Goal: Task Accomplishment & Management: Manage account settings

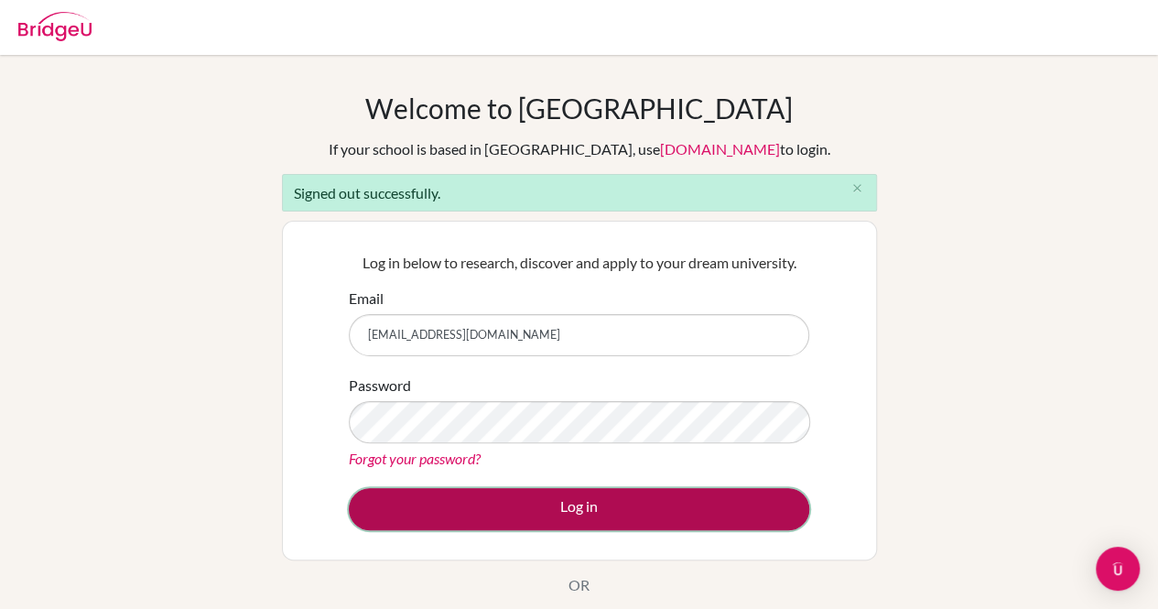
click at [566, 510] on button "Log in" at bounding box center [579, 509] width 461 height 42
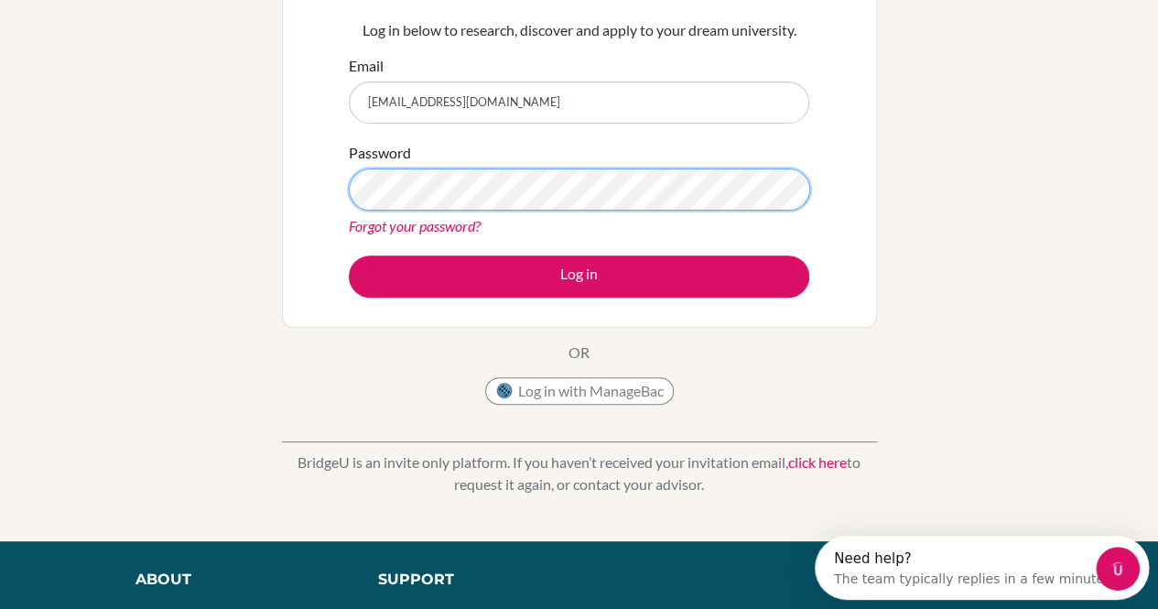
scroll to position [189, 0]
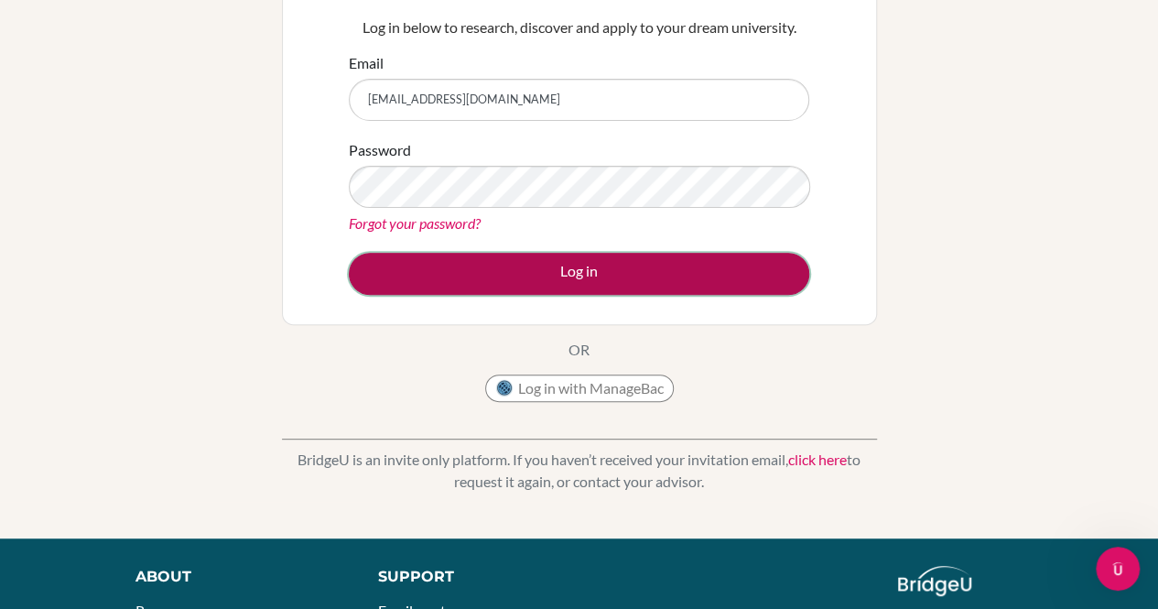
click at [520, 261] on button "Log in" at bounding box center [579, 274] width 461 height 42
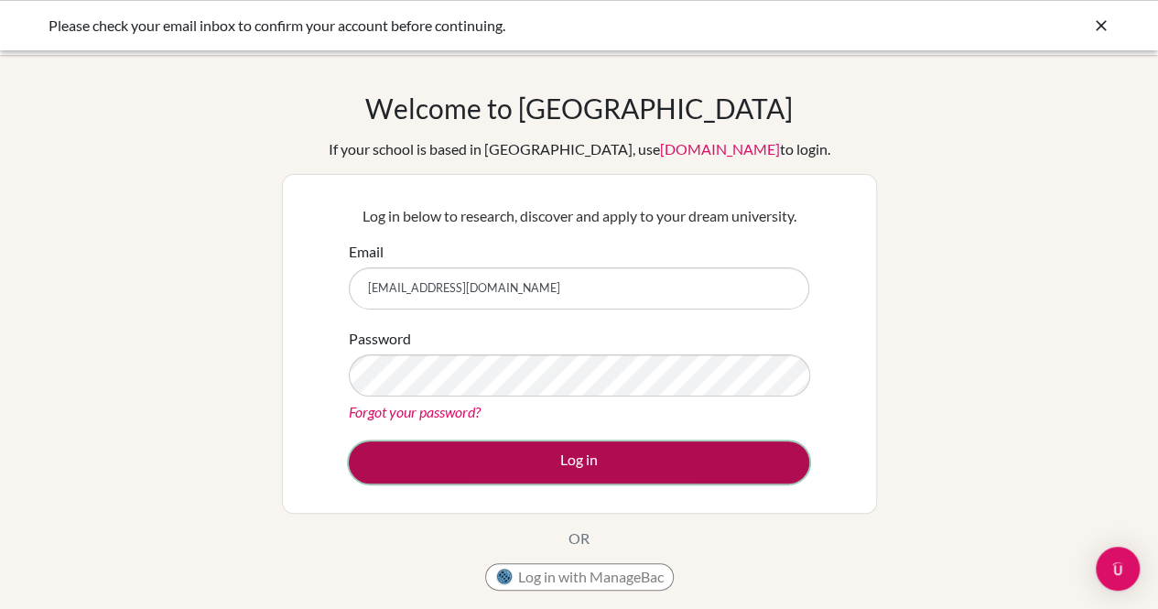
click at [436, 480] on button "Log in" at bounding box center [579, 462] width 461 height 42
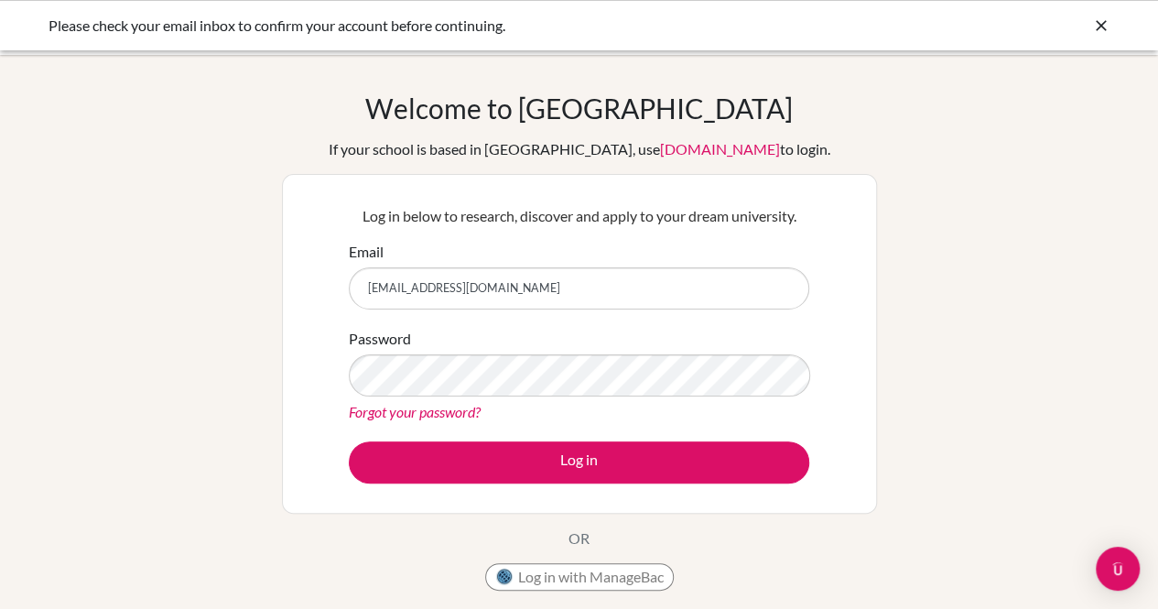
click at [1100, 30] on icon at bounding box center [1101, 25] width 18 height 18
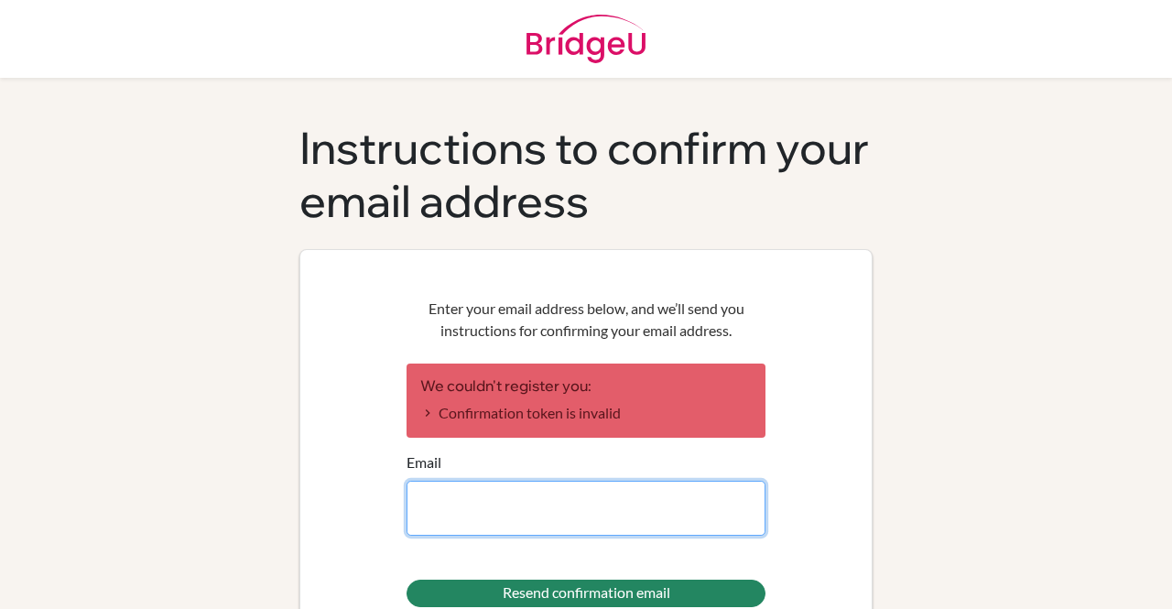
type input "[EMAIL_ADDRESS][DOMAIN_NAME]"
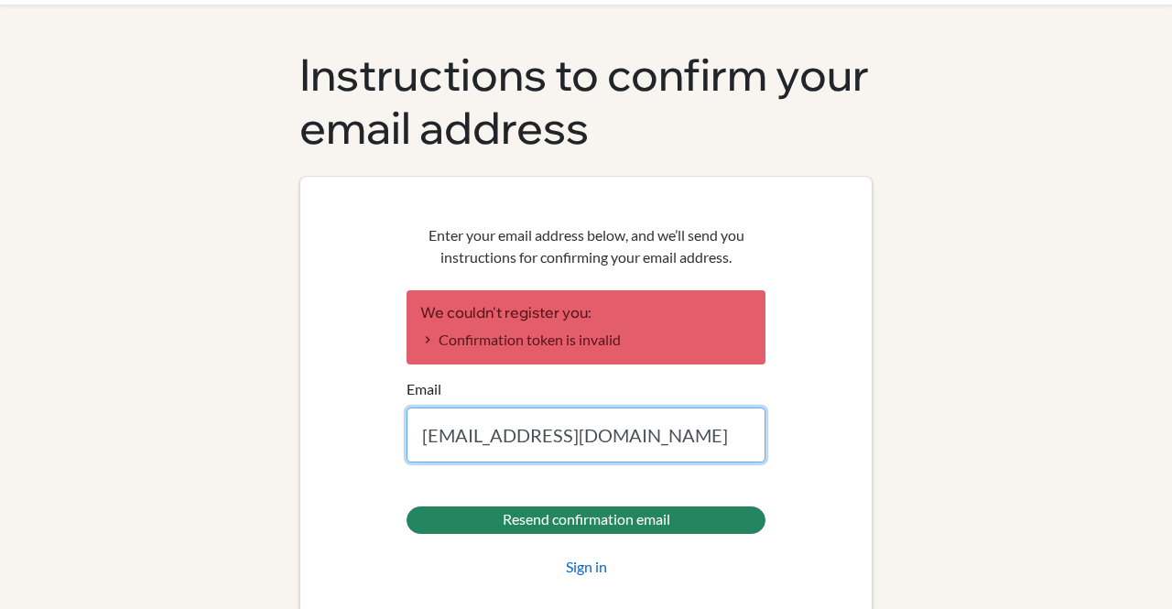
scroll to position [104, 0]
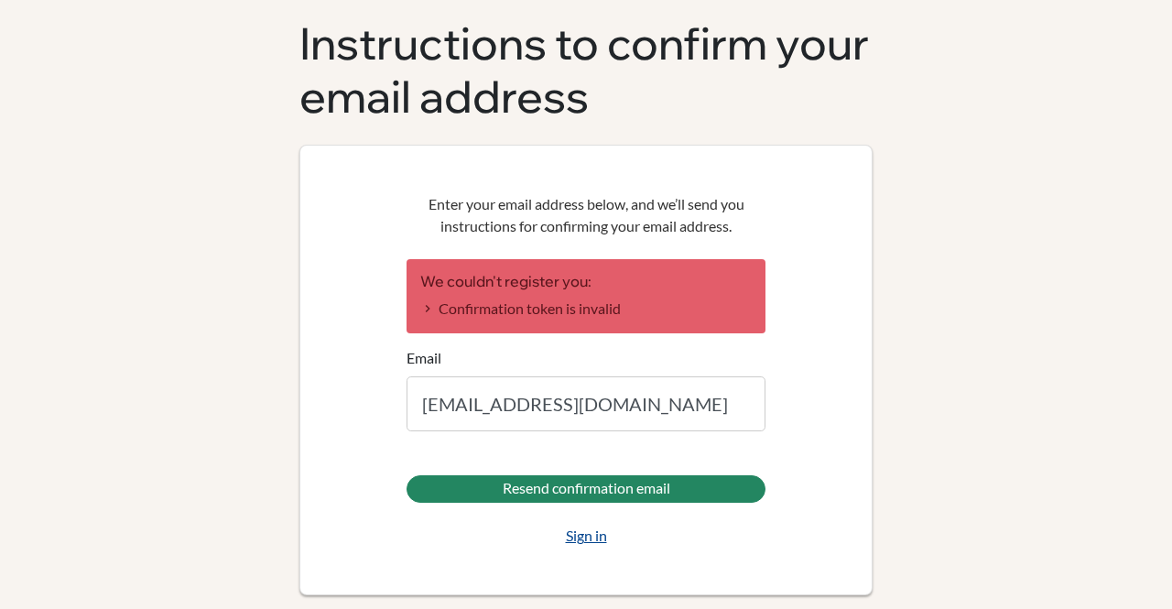
click at [572, 540] on link "Sign in" at bounding box center [586, 536] width 41 height 22
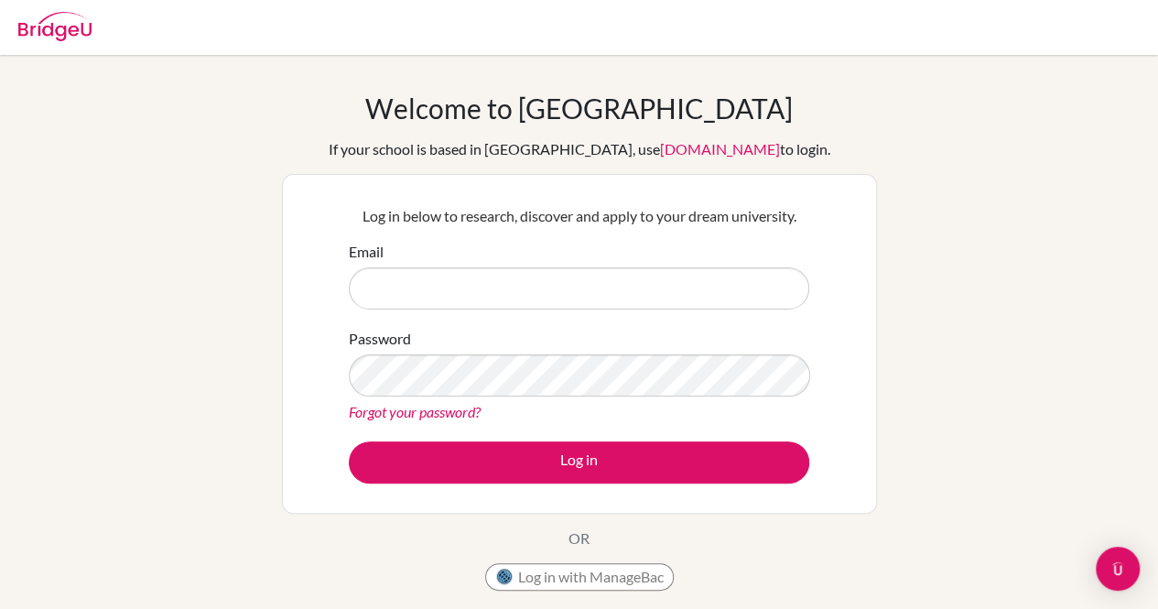
type input "[EMAIL_ADDRESS][DOMAIN_NAME]"
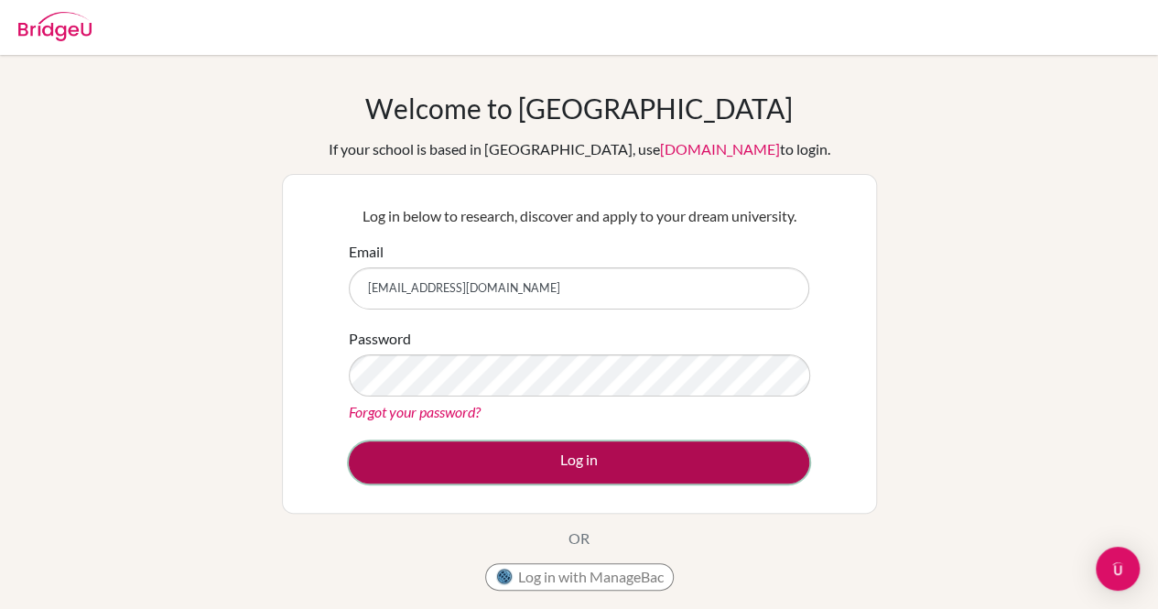
click at [560, 464] on button "Log in" at bounding box center [579, 462] width 461 height 42
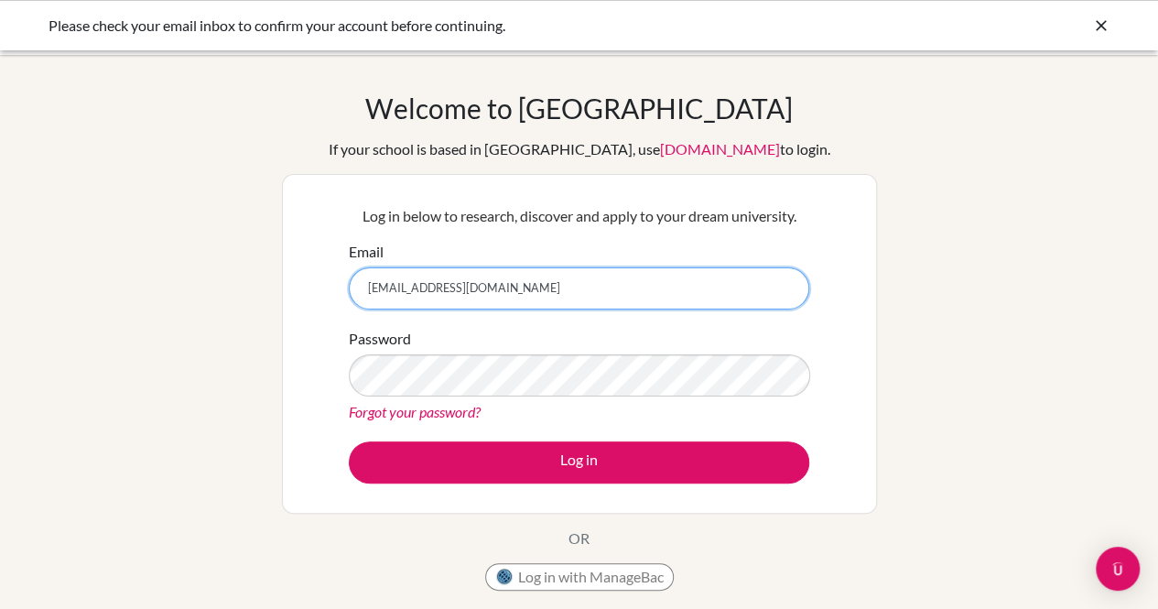
click at [531, 289] on input "[EMAIL_ADDRESS][DOMAIN_NAME]" at bounding box center [579, 288] width 461 height 42
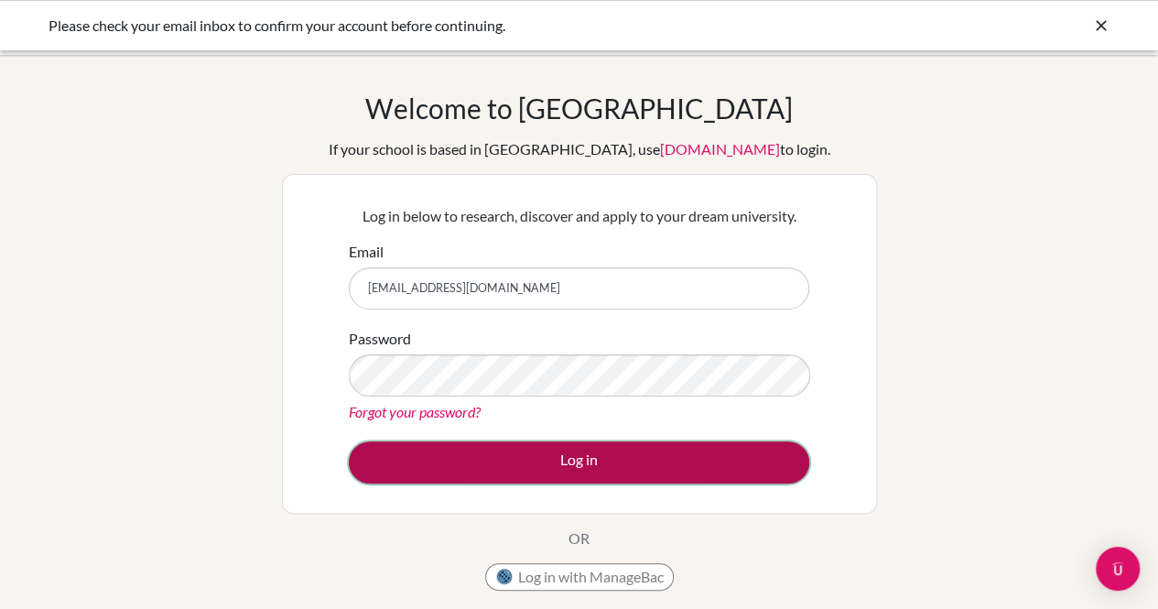
click at [466, 459] on button "Log in" at bounding box center [579, 462] width 461 height 42
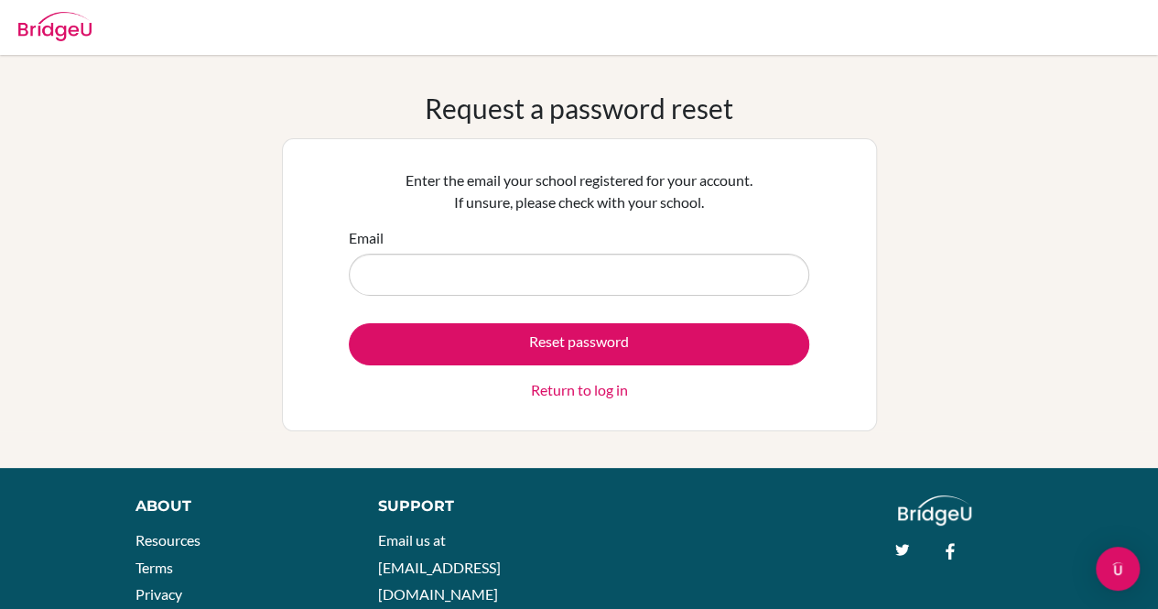
type input "[EMAIL_ADDRESS][DOMAIN_NAME]"
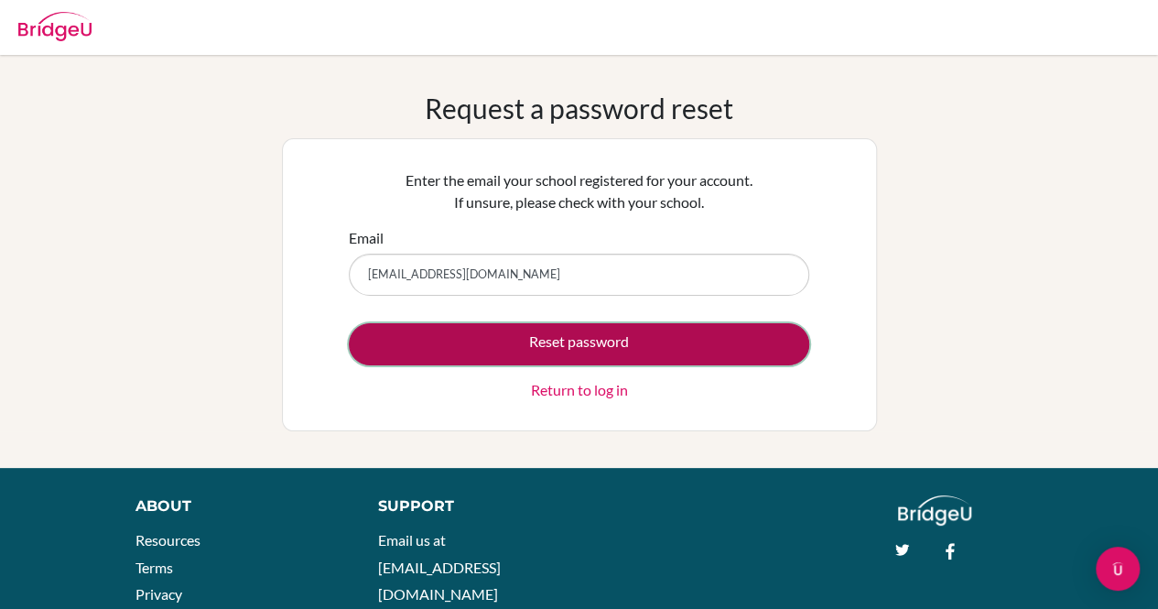
click at [472, 350] on button "Reset password" at bounding box center [579, 344] width 461 height 42
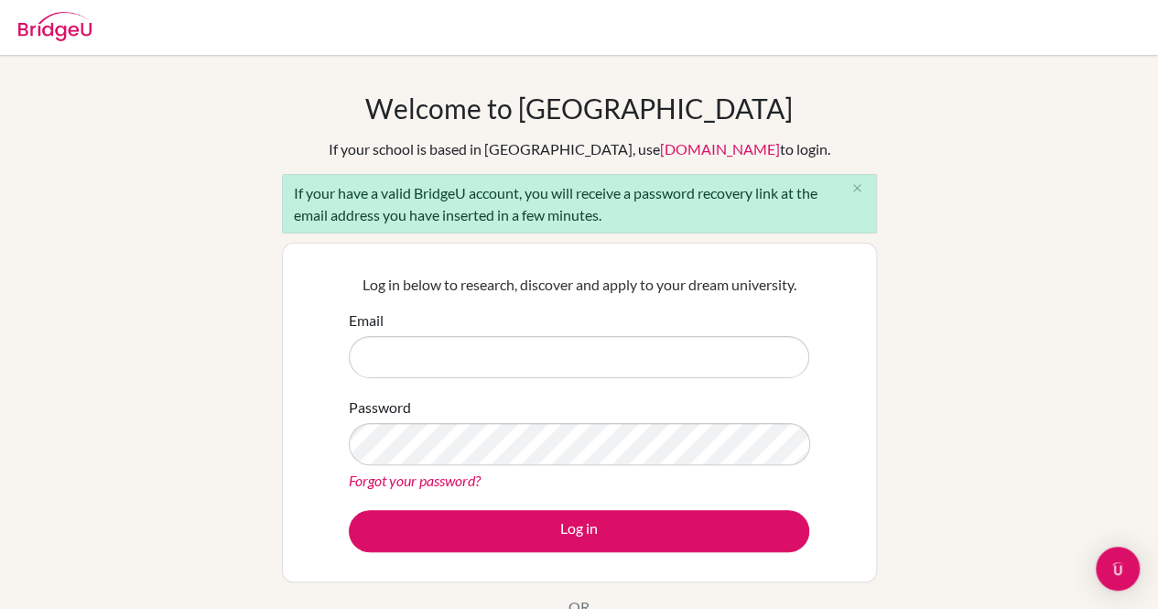
type input "[EMAIL_ADDRESS][DOMAIN_NAME]"
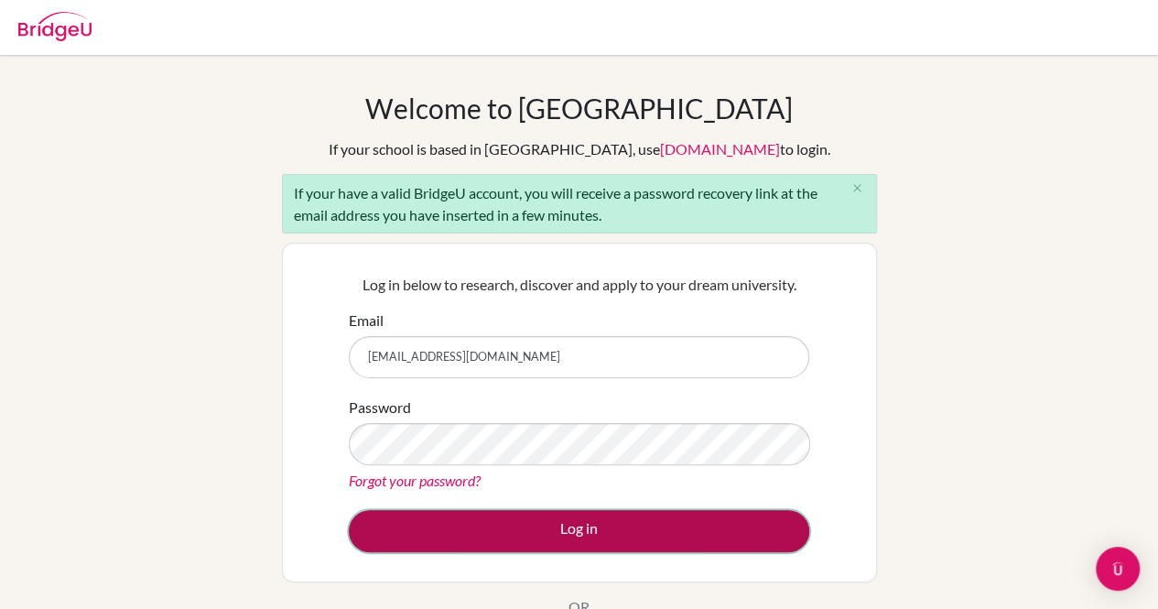
click at [385, 537] on button "Log in" at bounding box center [579, 531] width 461 height 42
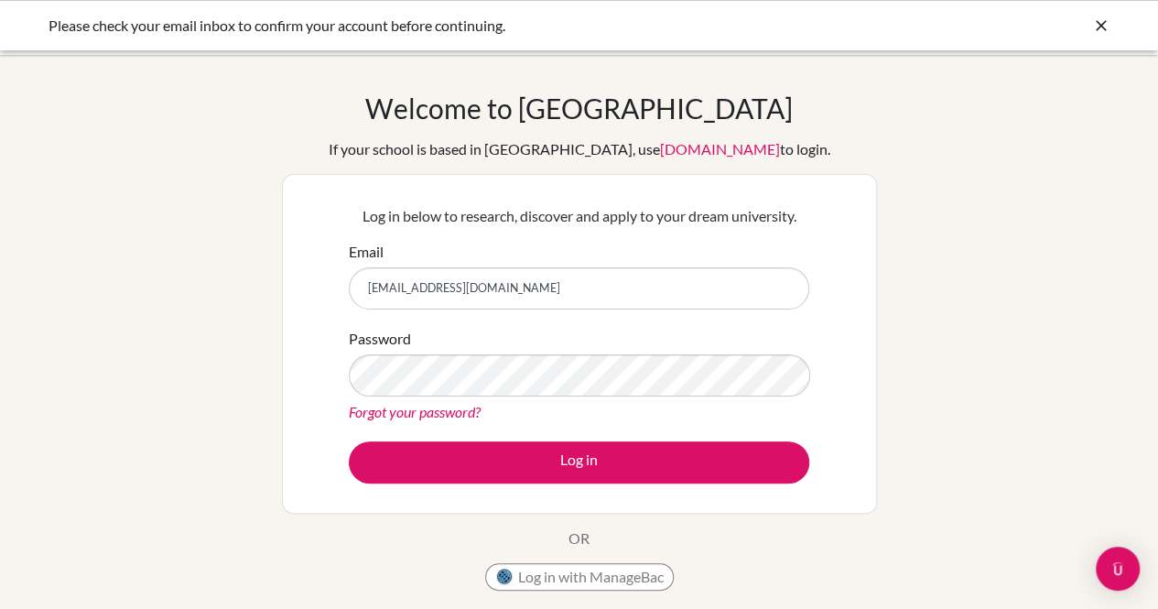
click at [306, 29] on div "Please check your email inbox to confirm your account before continuing." at bounding box center [442, 26] width 787 height 22
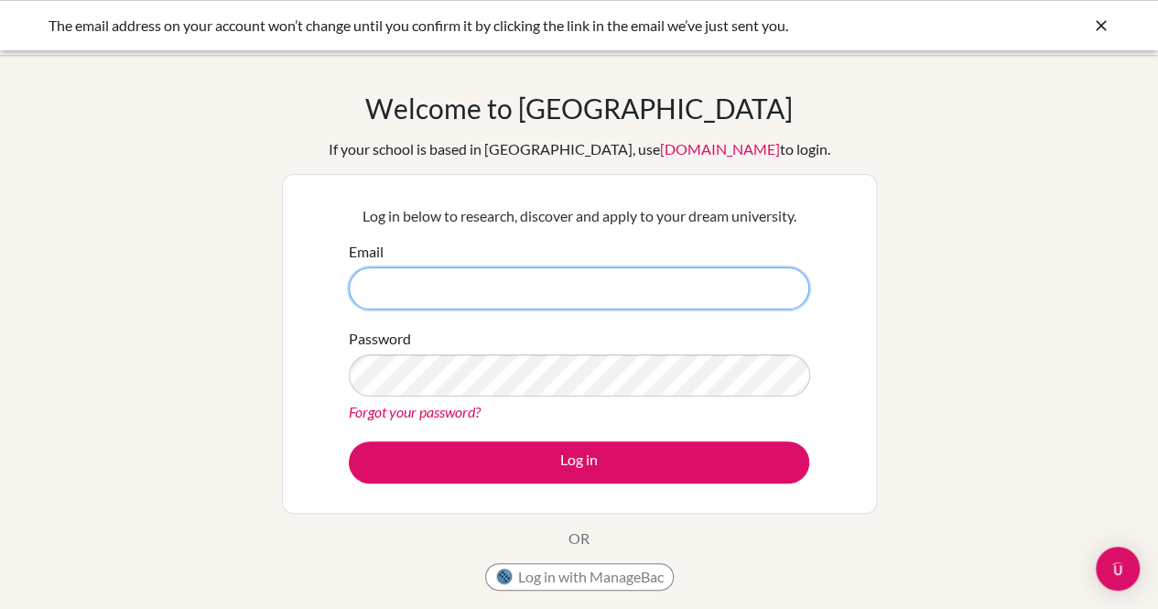
type input "[EMAIL_ADDRESS][DOMAIN_NAME]"
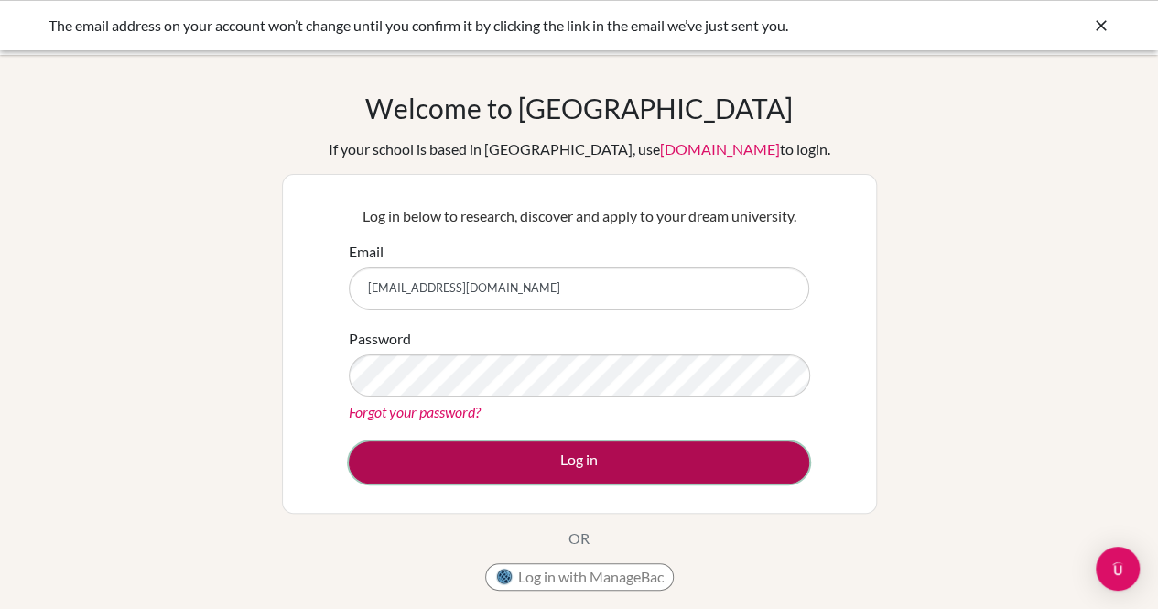
click at [579, 443] on button "Log in" at bounding box center [579, 462] width 461 height 42
